Goal: Transaction & Acquisition: Purchase product/service

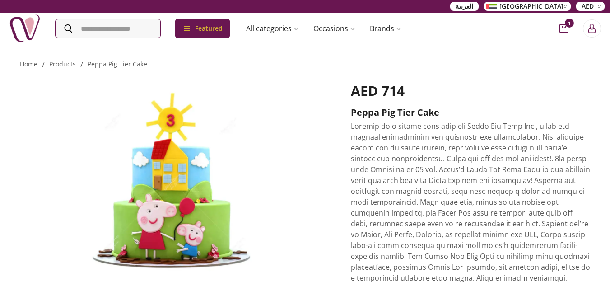
drag, startPoint x: 0, startPoint y: 0, endPoint x: 533, endPoint y: 156, distance: 555.1
click at [533, 156] on p at bounding box center [471, 218] width 240 height 195
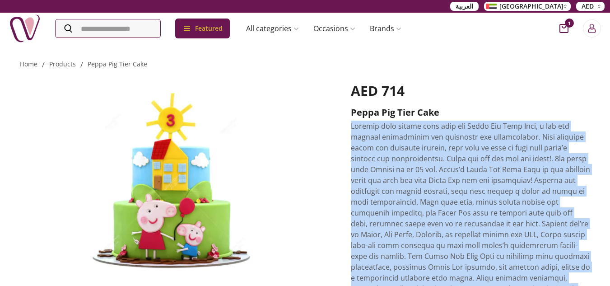
click at [533, 156] on p at bounding box center [471, 218] width 240 height 195
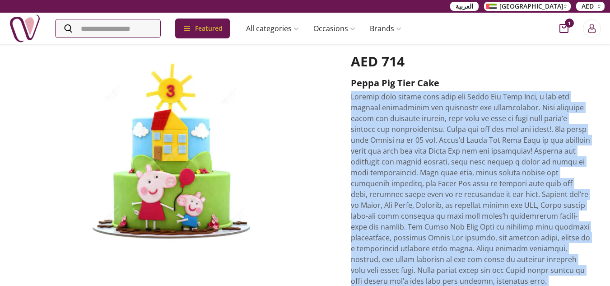
scroll to position [45, 0]
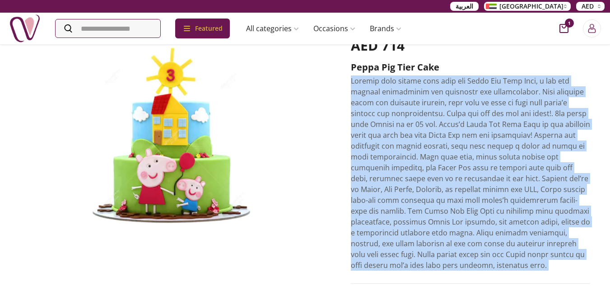
click at [444, 102] on p at bounding box center [471, 172] width 240 height 195
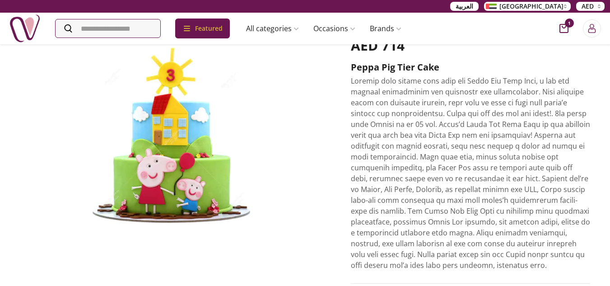
scroll to position [0, 0]
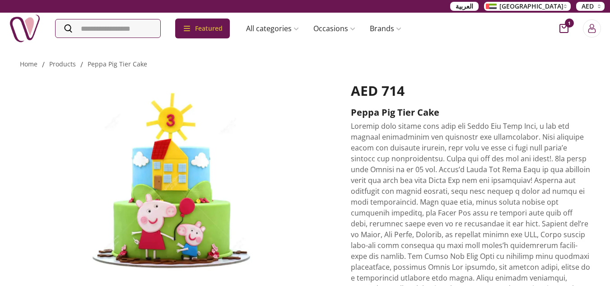
click at [464, 178] on p at bounding box center [471, 218] width 240 height 195
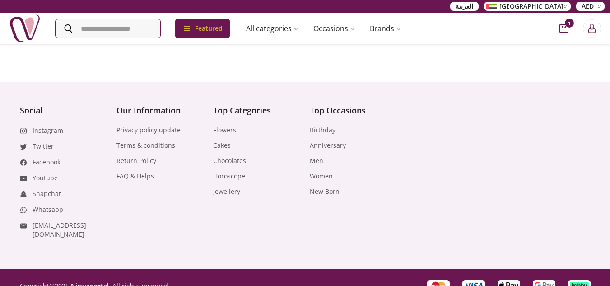
scroll to position [794, 0]
